Goal: Navigation & Orientation: Find specific page/section

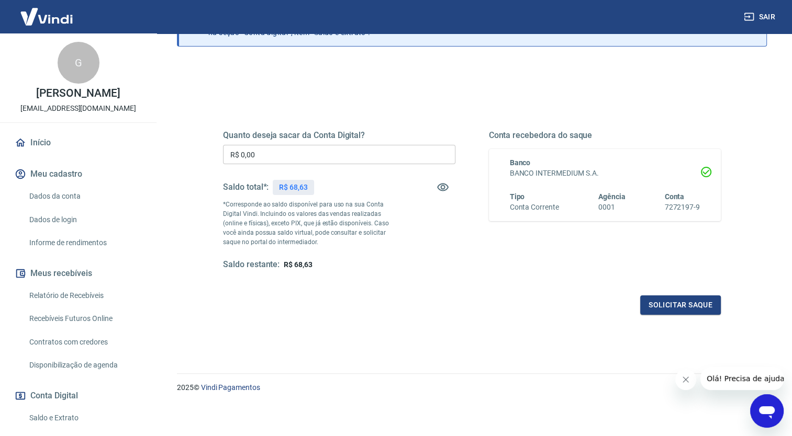
click at [36, 154] on link "Início" at bounding box center [78, 142] width 131 height 23
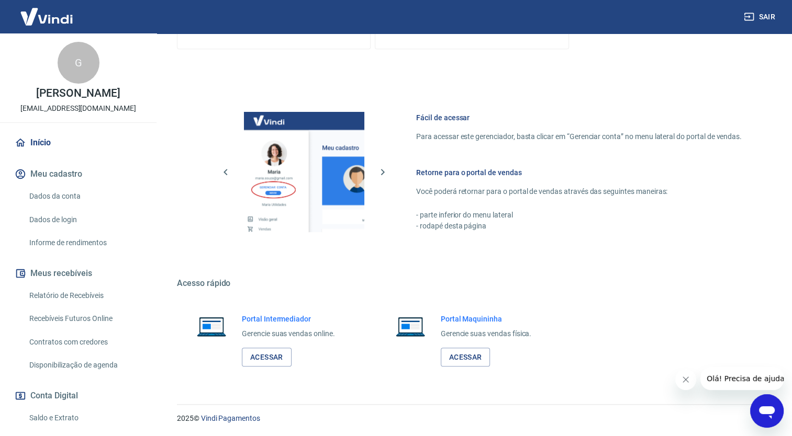
scroll to position [389, 0]
click at [262, 356] on link "Acessar" at bounding box center [267, 357] width 50 height 19
